Goal: Task Accomplishment & Management: Use online tool/utility

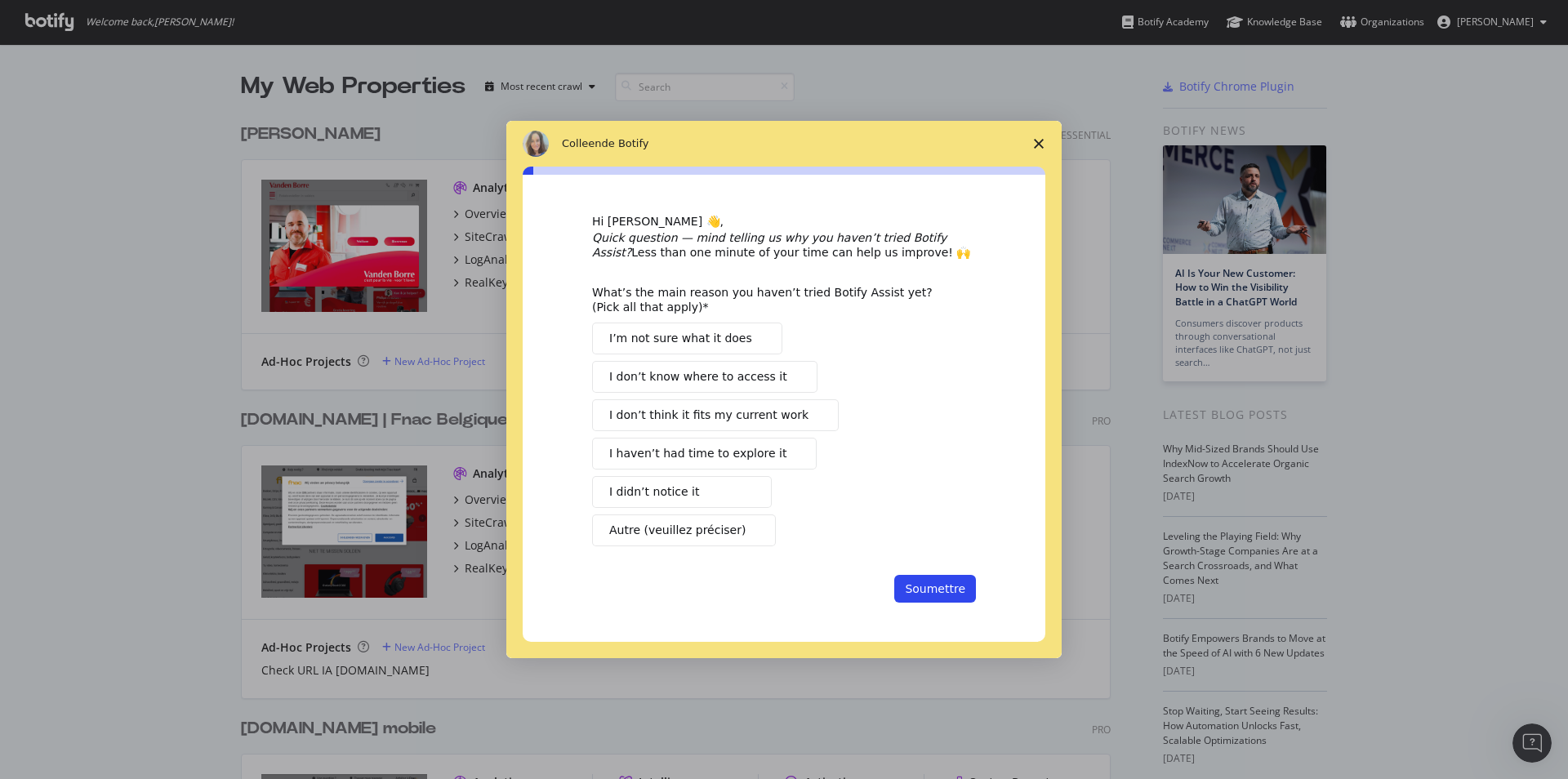
click at [1036, 151] on span "Fermer l'enquête" at bounding box center [1039, 144] width 46 height 46
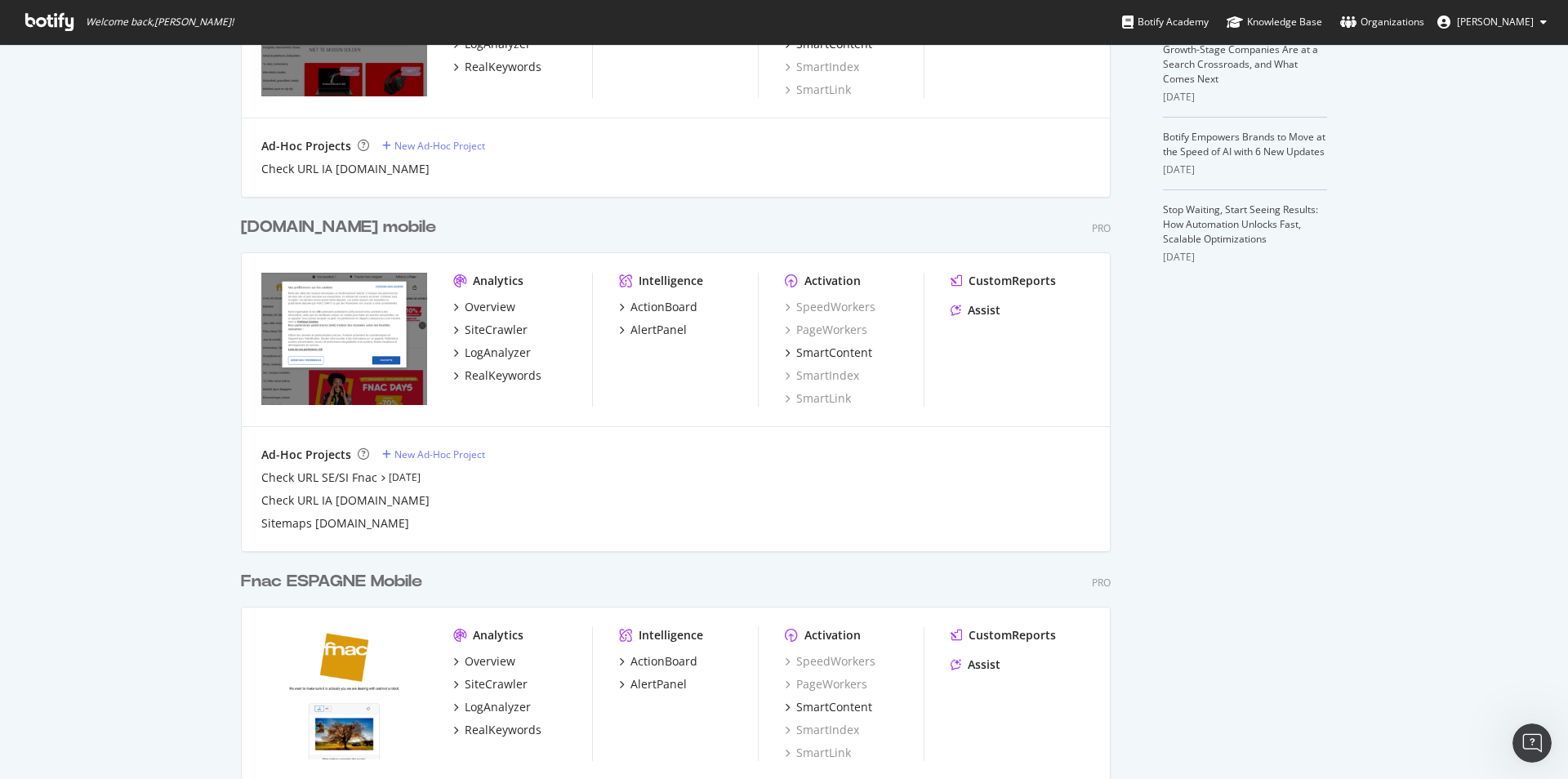
scroll to position [568, 0]
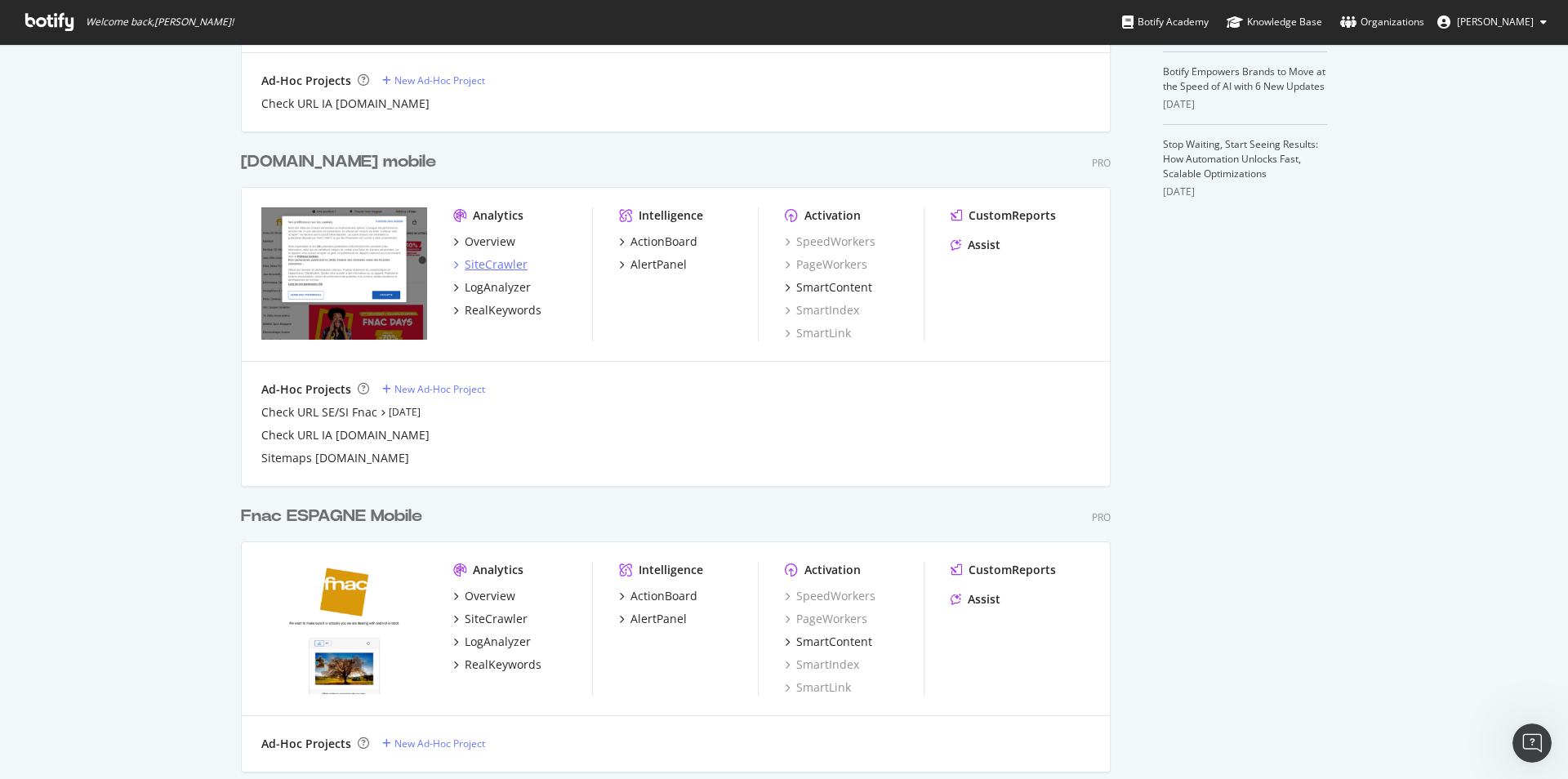
click at [493, 263] on div "SiteCrawler" at bounding box center [497, 264] width 63 height 16
